Goal: Contribute content

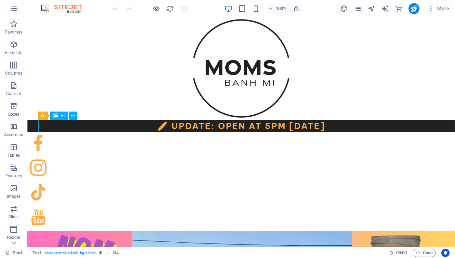
click at [217, 127] on div "🥖 Update: OPEN AT 5PM [DATE]" at bounding box center [240, 126] width 405 height 12
click at [230, 127] on div "🥖 Update: OPEN AT 5PM [DATE]" at bounding box center [240, 126] width 405 height 12
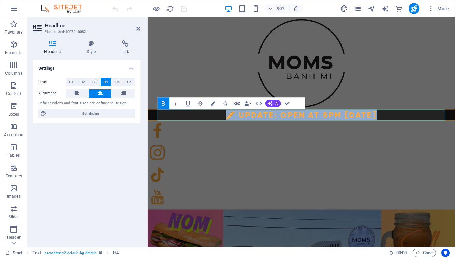
click at [259, 127] on strong "🥖 Update: OPEN AT 5PM [DATE]" at bounding box center [318, 126] width 168 height 10
drag, startPoint x: 250, startPoint y: 125, endPoint x: 363, endPoint y: 126, distance: 113.1
click at [363, 126] on strong "🥖 Update: OPEN AT 5PM [DATE]" at bounding box center [318, 126] width 168 height 10
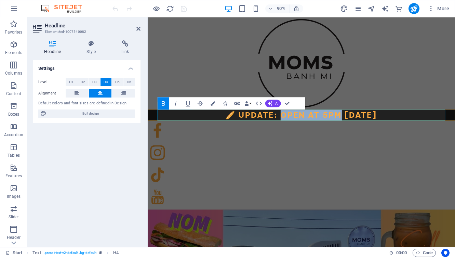
drag, startPoint x: 362, startPoint y: 125, endPoint x: 298, endPoint y: 129, distance: 64.7
click at [298, 129] on strong "🥖 Update: OPEN AT 5PM [DATE]" at bounding box center [318, 126] width 168 height 10
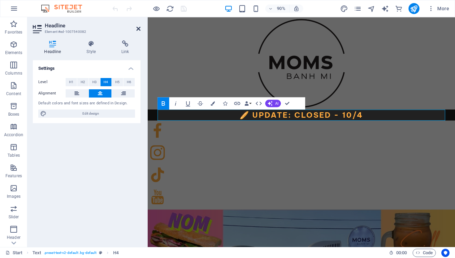
click at [137, 27] on icon at bounding box center [138, 28] width 4 height 5
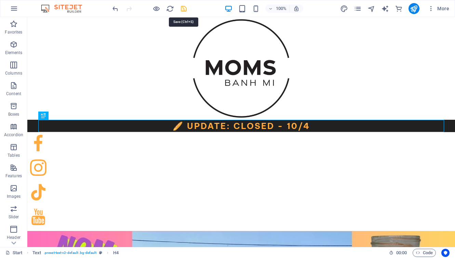
click at [185, 8] on icon "save" at bounding box center [184, 9] width 8 height 8
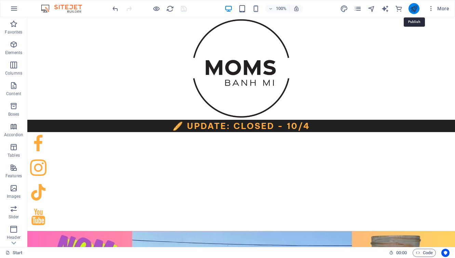
click at [413, 8] on icon "publish" at bounding box center [414, 9] width 8 height 8
